Goal: Task Accomplishment & Management: Manage account settings

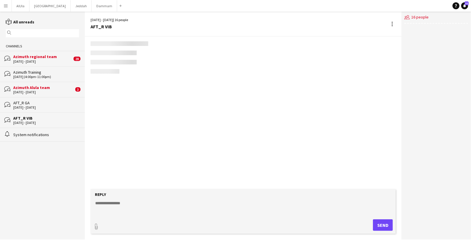
scroll to position [719, 0]
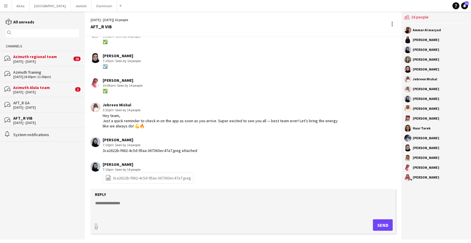
click at [42, 60] on div "[DATE] - [DATE]" at bounding box center [42, 61] width 59 height 4
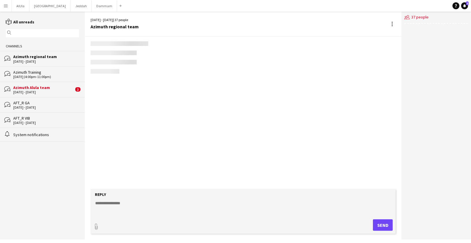
scroll to position [759, 0]
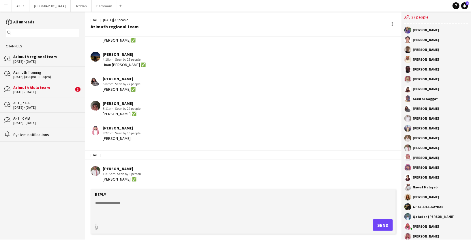
click at [39, 73] on div "Azimuth Training" at bounding box center [46, 72] width 66 height 5
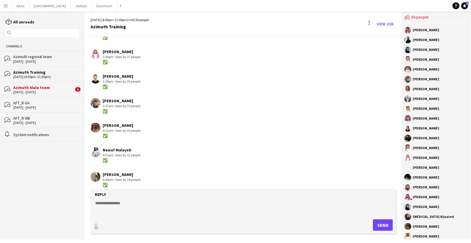
scroll to position [355, 0]
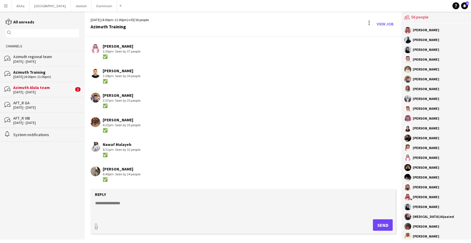
click at [38, 87] on div "Azimuth Alula team" at bounding box center [43, 87] width 61 height 5
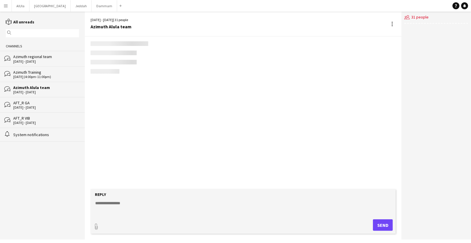
scroll to position [119, 0]
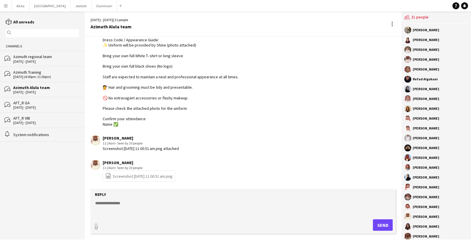
click at [40, 109] on div "bubbles AFT_R GA [DATE] - [DATE]" at bounding box center [42, 104] width 85 height 15
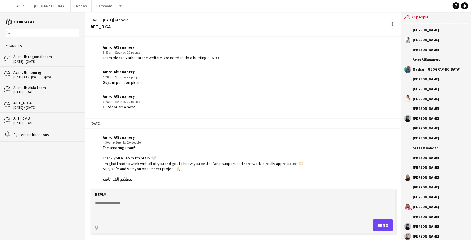
scroll to position [788, 0]
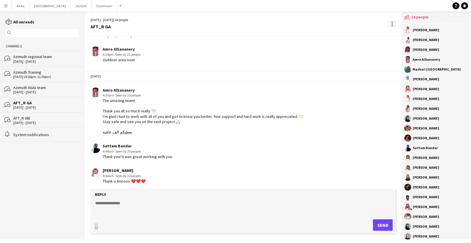
click at [390, 24] on div at bounding box center [392, 23] width 7 height 7
click at [401, 35] on span "Delete" at bounding box center [404, 34] width 13 height 5
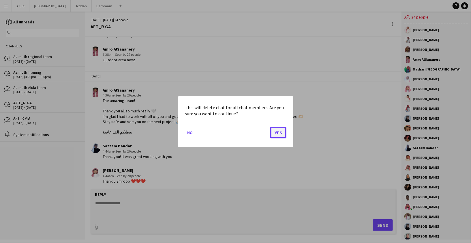
click at [280, 129] on button "Yes" at bounding box center [278, 132] width 16 height 12
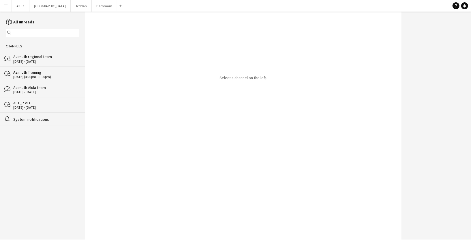
click at [52, 106] on div "[DATE] - [DATE]" at bounding box center [46, 107] width 66 height 4
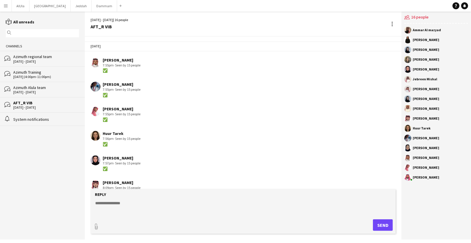
scroll to position [719, 0]
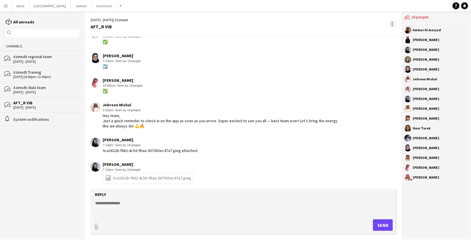
click at [390, 25] on div at bounding box center [392, 23] width 7 height 7
click at [402, 37] on button "Delete [GEOGRAPHIC_DATA]" at bounding box center [405, 34] width 32 height 14
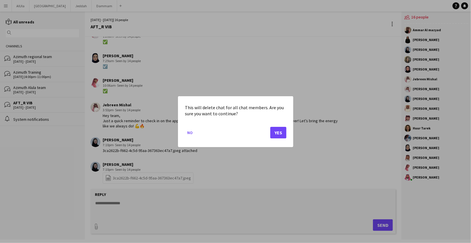
click at [289, 131] on div "This will delete chat for all chat members. Are you sure you want to continue? …" at bounding box center [235, 121] width 115 height 51
click at [276, 136] on button "Yes" at bounding box center [278, 132] width 16 height 12
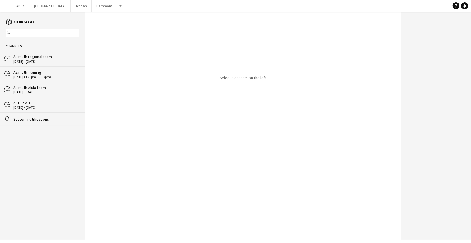
click at [31, 58] on div "Azimuth regional team" at bounding box center [46, 56] width 66 height 5
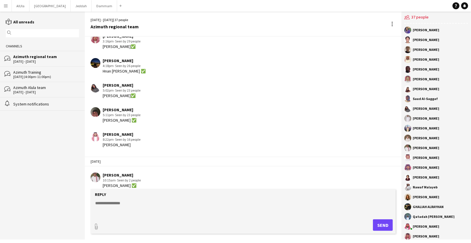
scroll to position [759, 0]
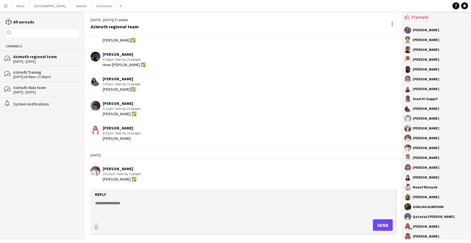
click at [35, 75] on div "[DATE] (4:00pm-11:00pm)" at bounding box center [46, 77] width 66 height 4
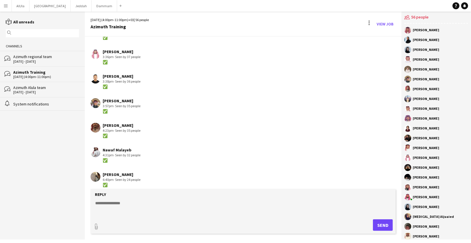
scroll to position [355, 0]
